Goal: Feedback & Contribution: Submit feedback/report problem

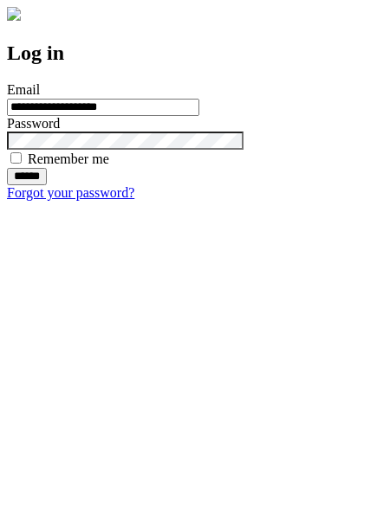
type input "**********"
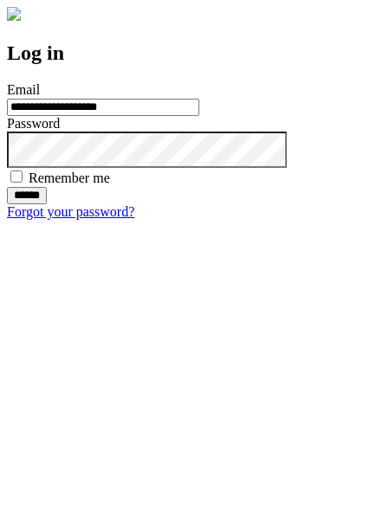
click at [47, 204] on input "******" at bounding box center [27, 195] width 40 height 17
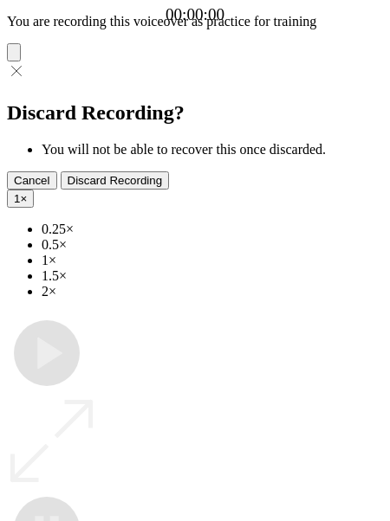
type input "**********"
